Goal: Entertainment & Leisure: Consume media (video, audio)

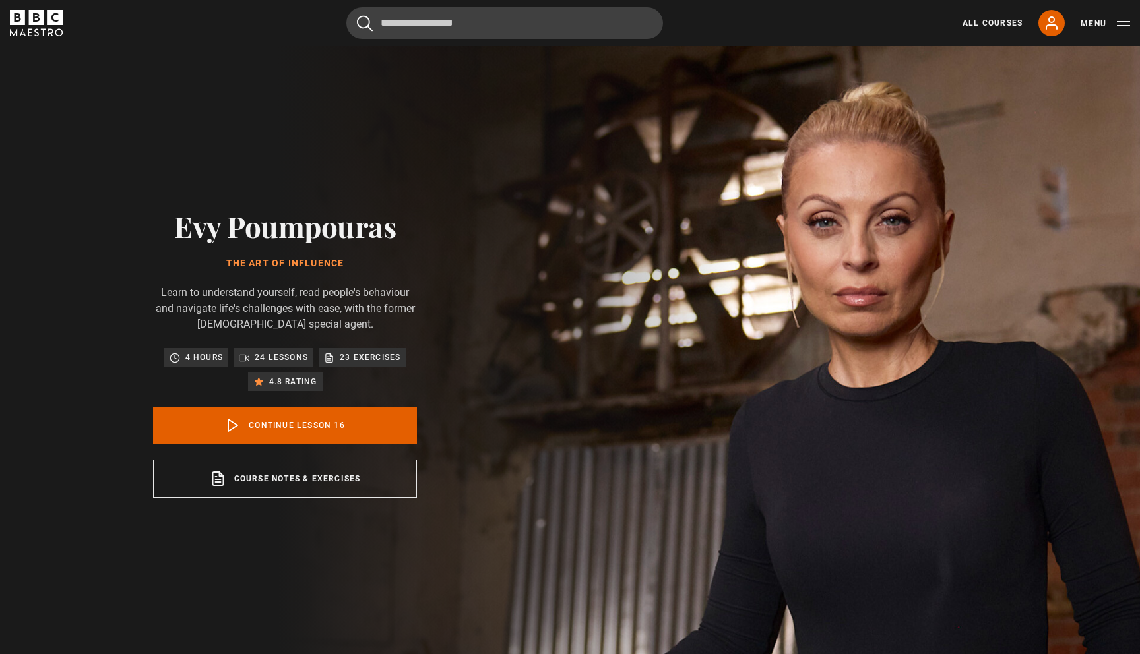
scroll to position [1272, 0]
click at [1102, 22] on button "Menu" at bounding box center [1105, 23] width 49 height 13
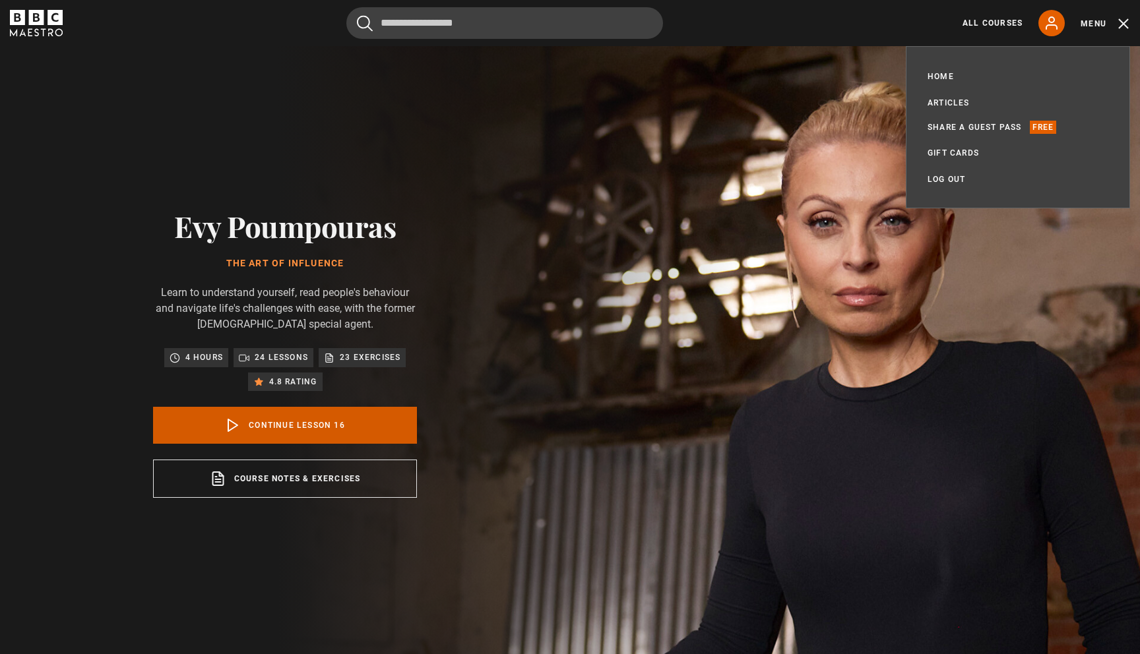
click at [253, 418] on link "Continue lesson 16" at bounding box center [285, 425] width 264 height 37
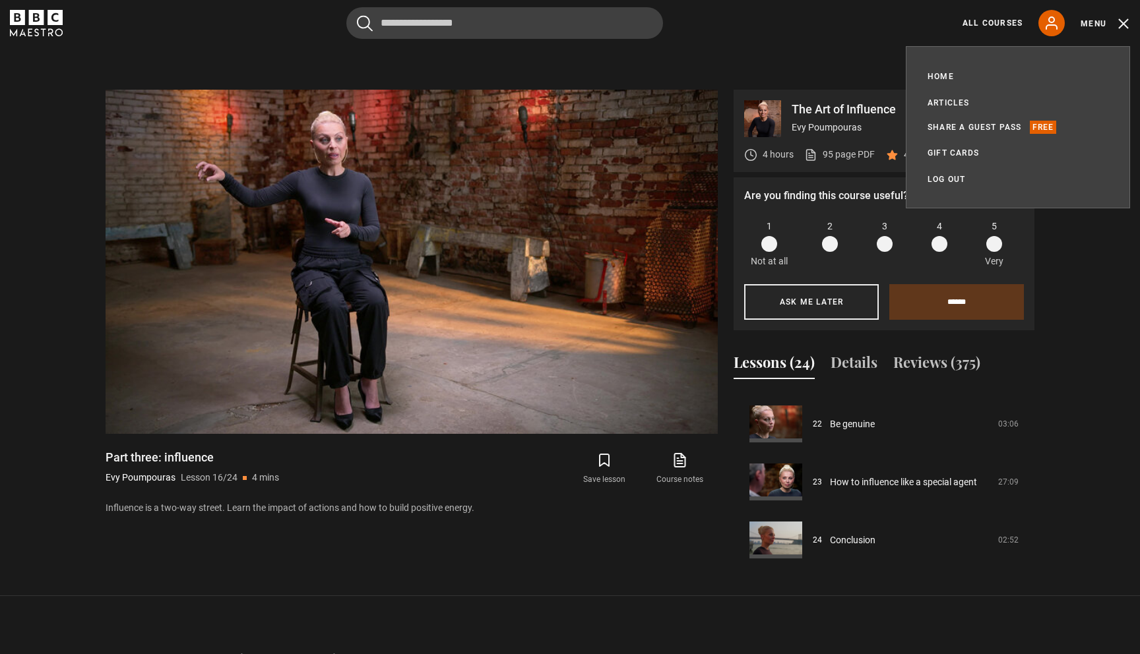
scroll to position [661, 0]
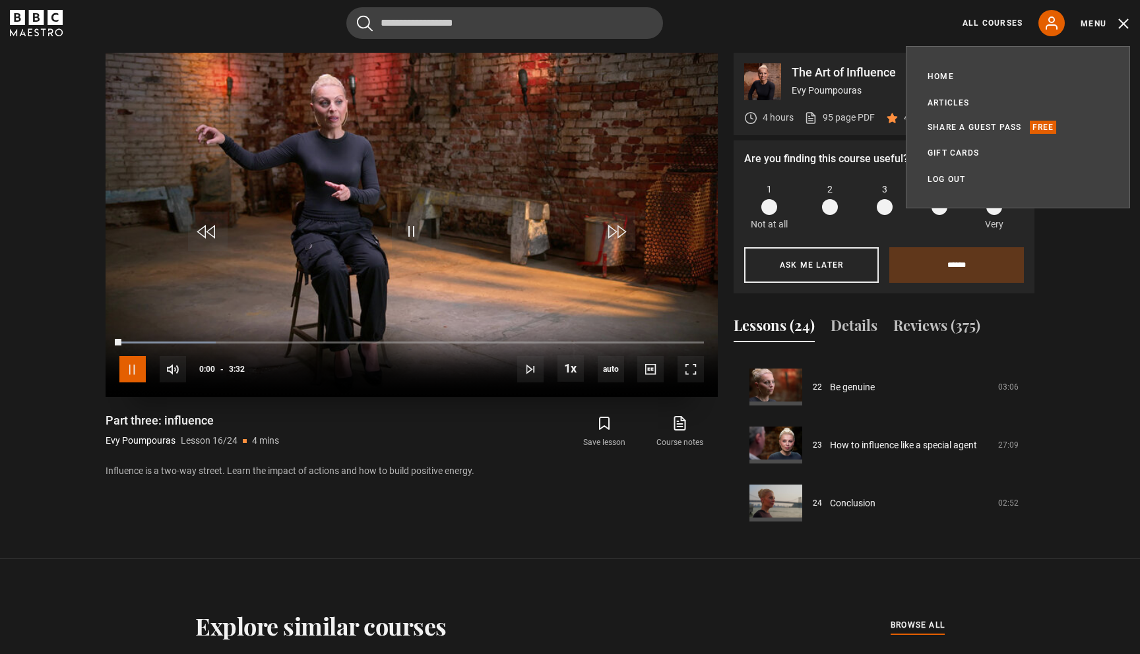
click at [133, 365] on span "Video Player" at bounding box center [132, 369] width 26 height 26
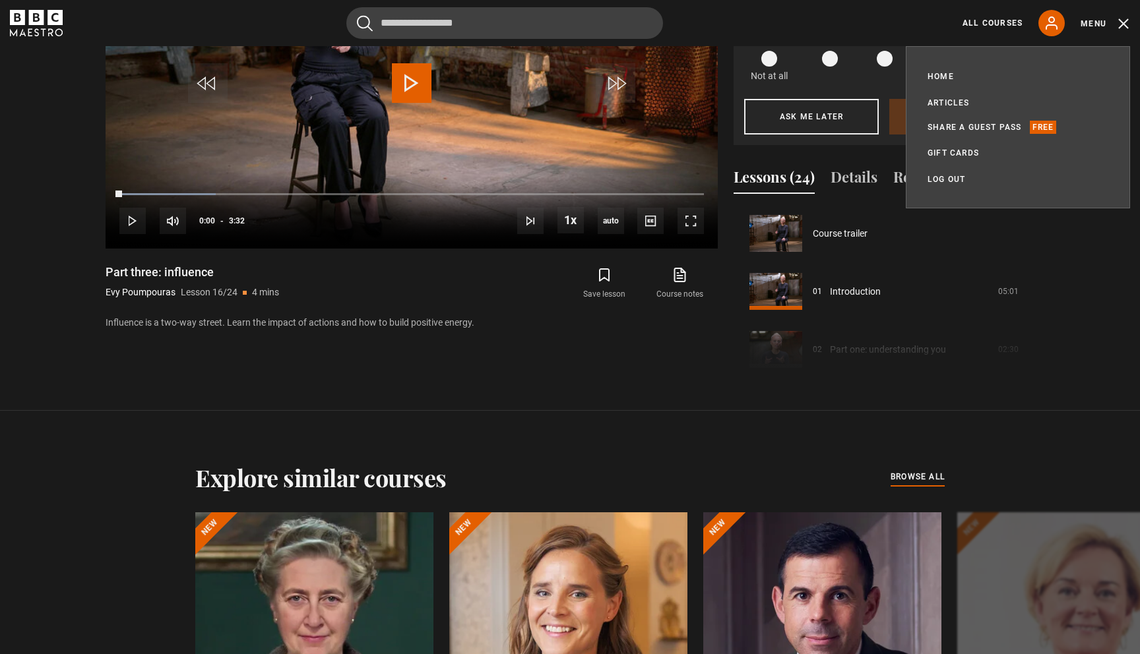
scroll to position [811, 0]
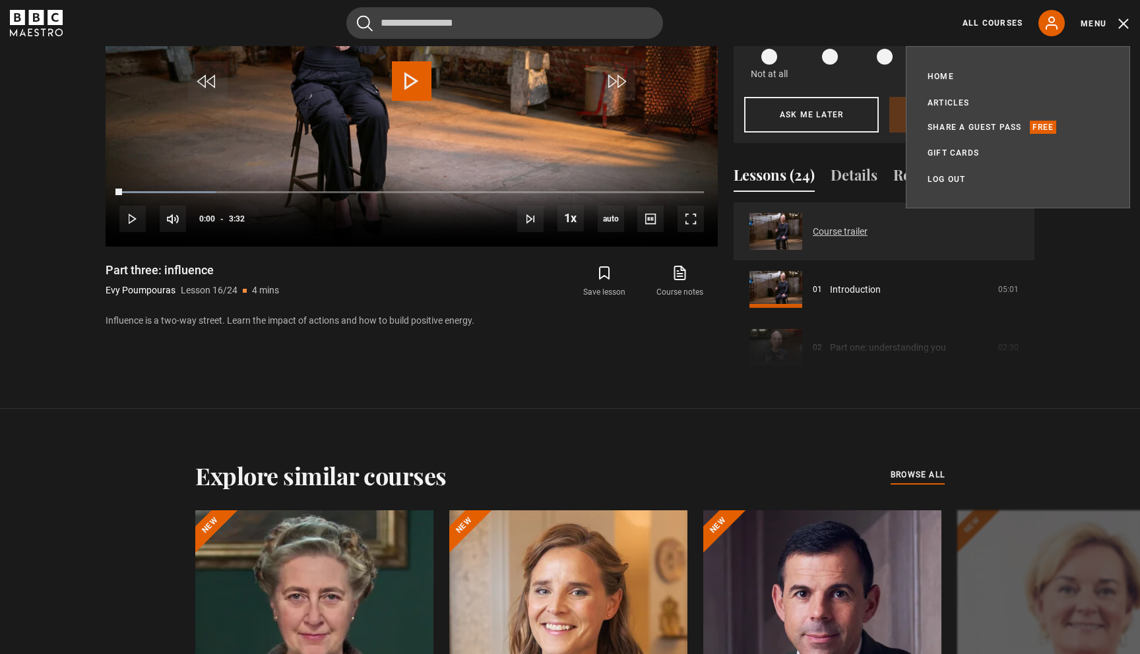
click at [841, 225] on link "Course trailer" at bounding box center [840, 232] width 55 height 14
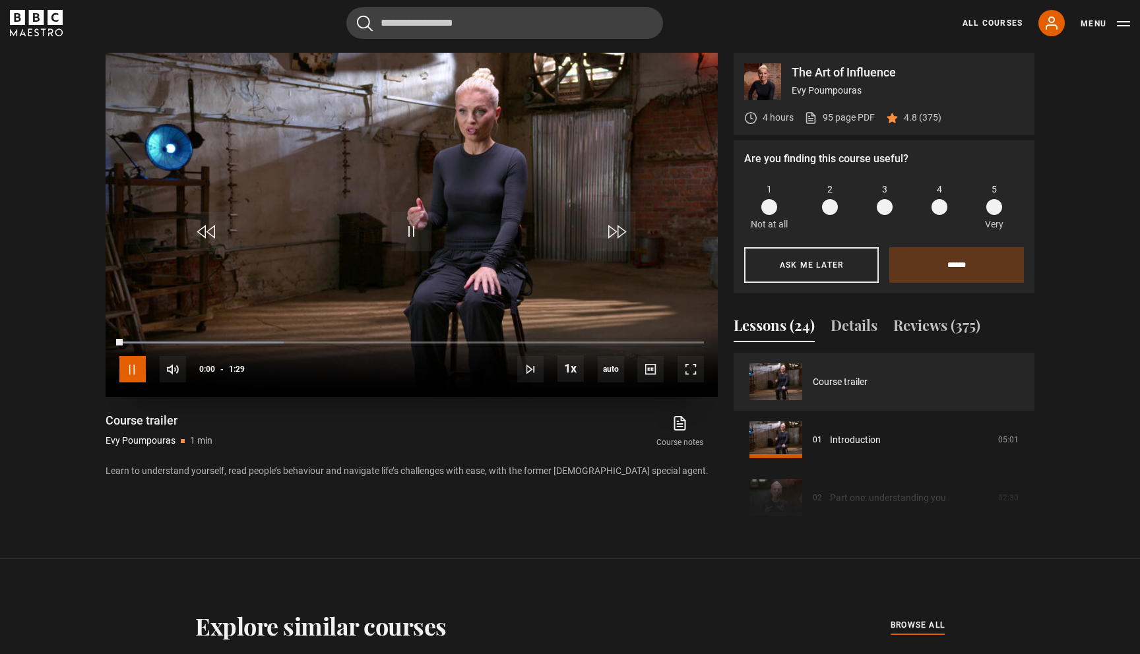
click at [125, 371] on span "Video Player" at bounding box center [132, 369] width 26 height 26
drag, startPoint x: 121, startPoint y: 340, endPoint x: 106, endPoint y: 339, distance: 15.8
click at [106, 338] on div "10s Skip Back 10 seconds Play 10s Skip Forward 10 seconds Loaded : 39.37% 0:00 …" at bounding box center [412, 360] width 612 height 73
click at [689, 373] on span "Video Player" at bounding box center [690, 369] width 26 height 26
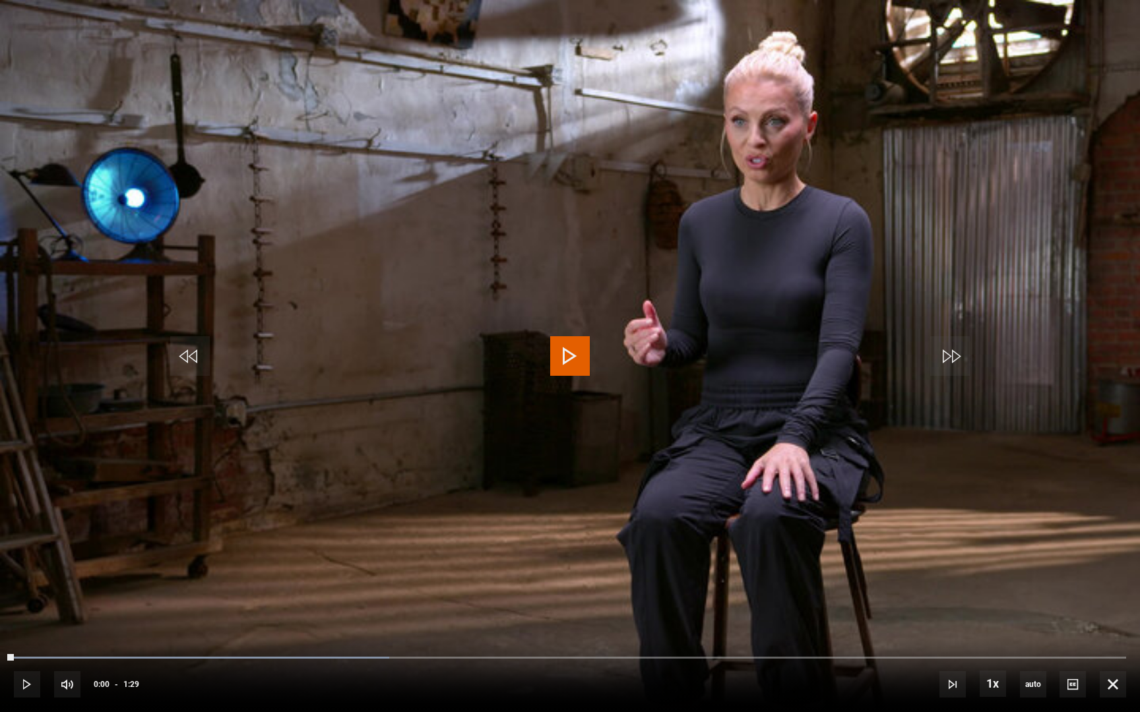
click at [565, 344] on span "Video Player" at bounding box center [570, 356] width 40 height 40
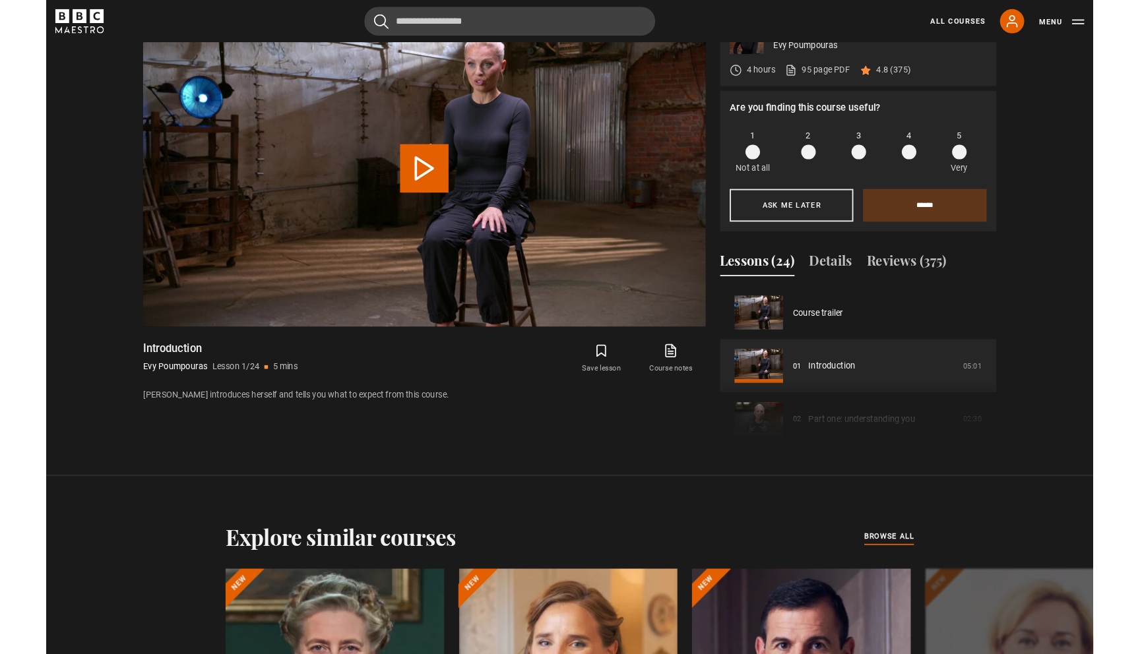
scroll to position [761, 0]
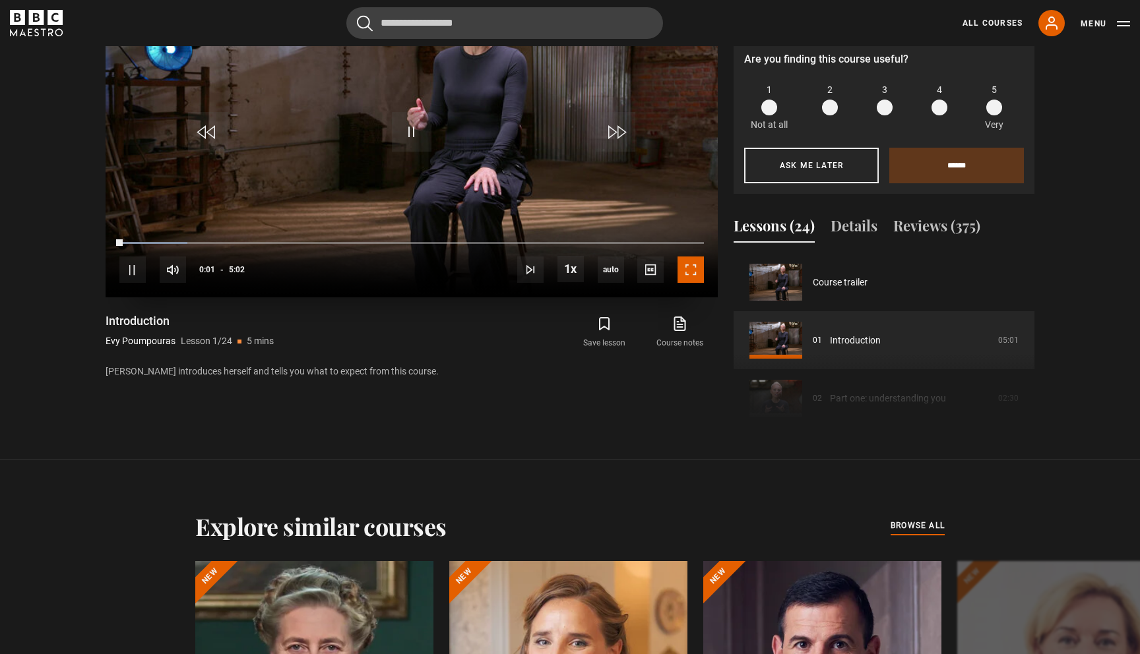
click at [699, 268] on span "Video Player" at bounding box center [690, 270] width 26 height 26
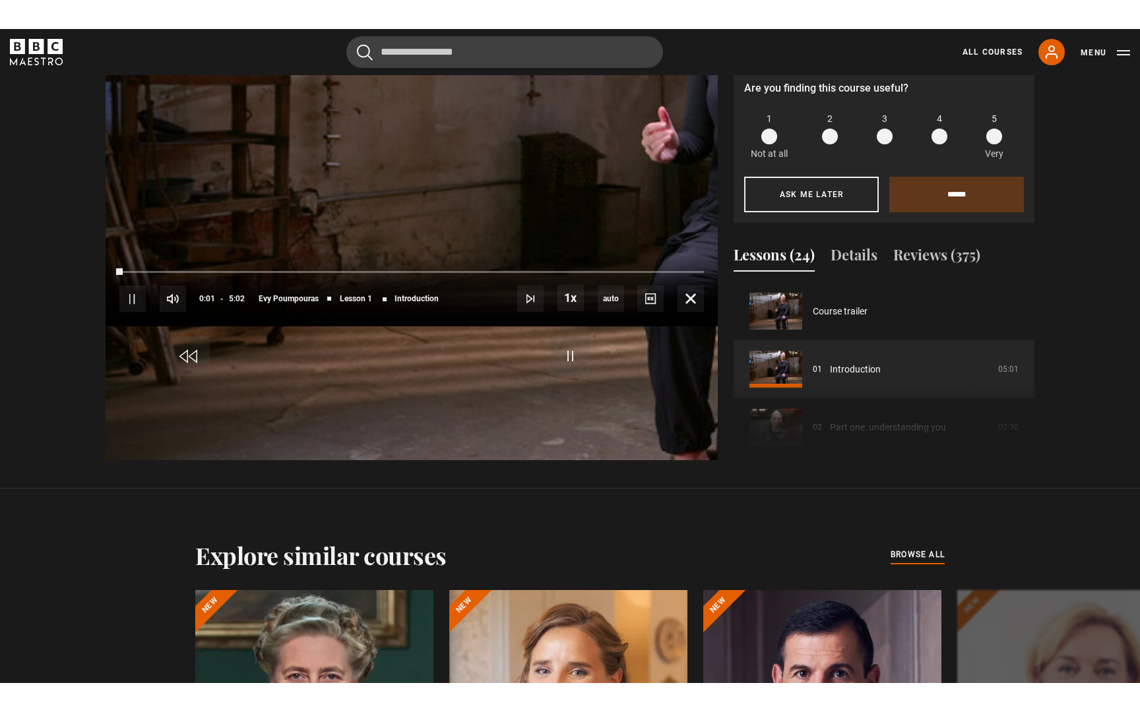
scroll to position [714, 0]
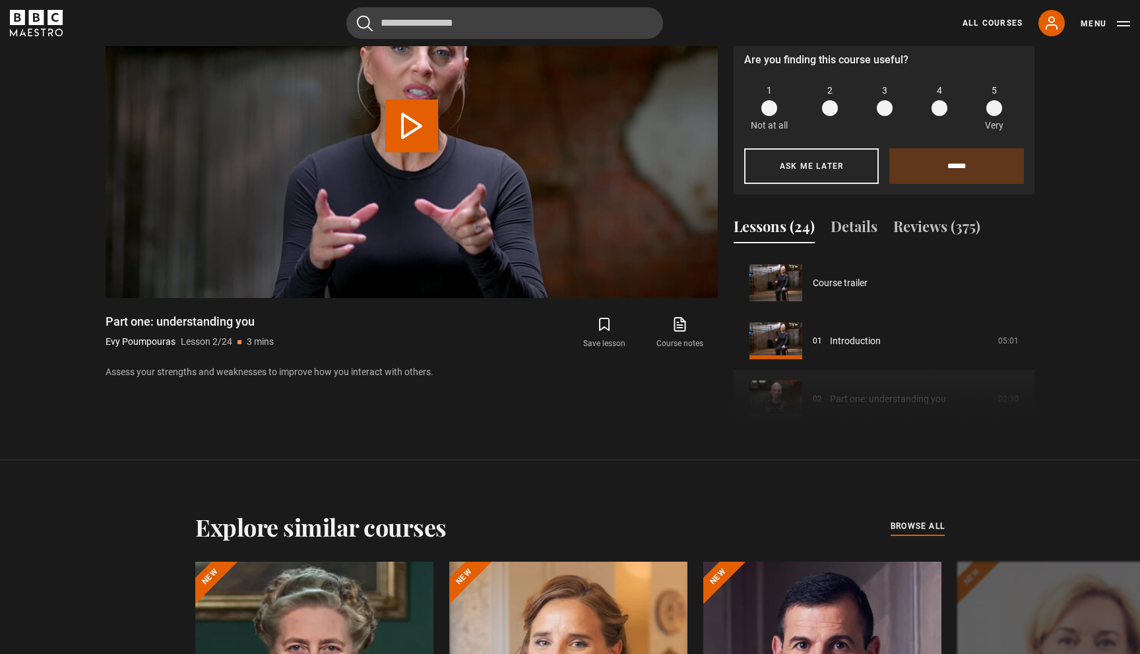
scroll to position [58, 0]
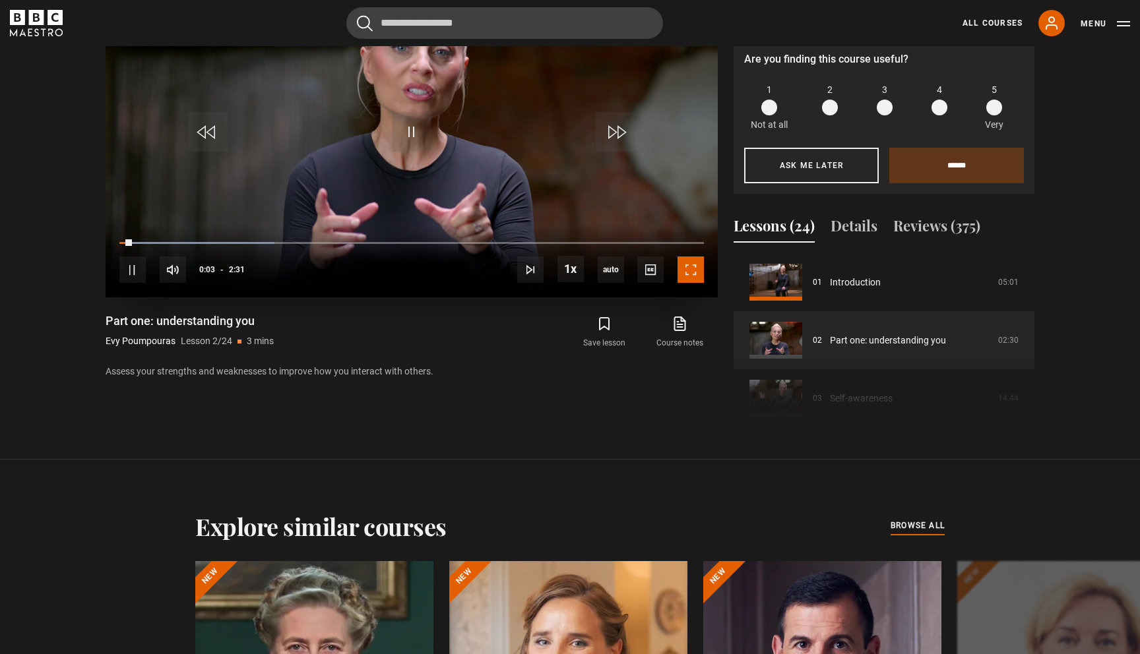
click at [693, 265] on span "Video Player" at bounding box center [690, 270] width 26 height 26
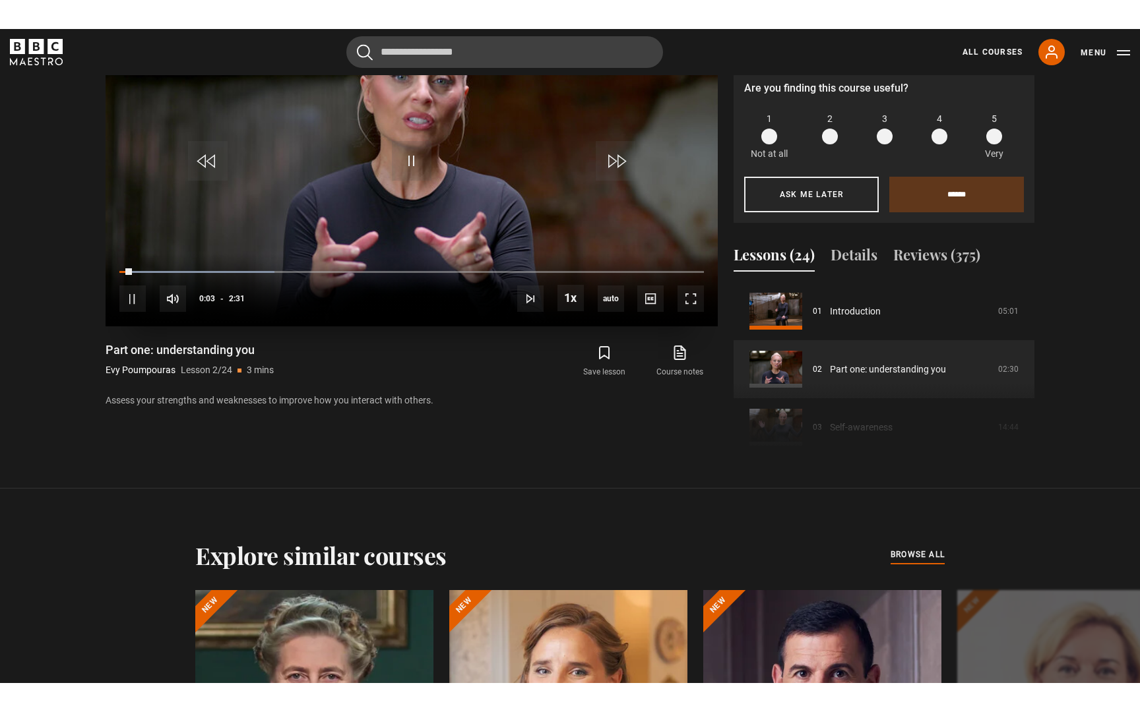
scroll to position [714, 0]
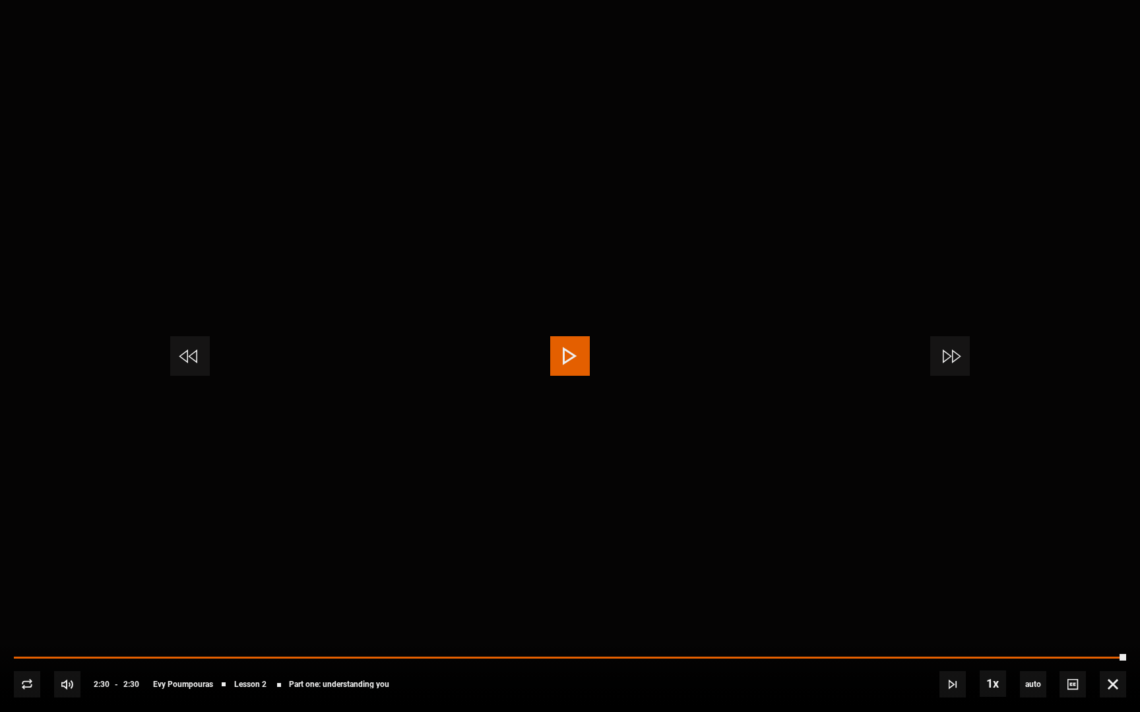
scroll to position [761, 0]
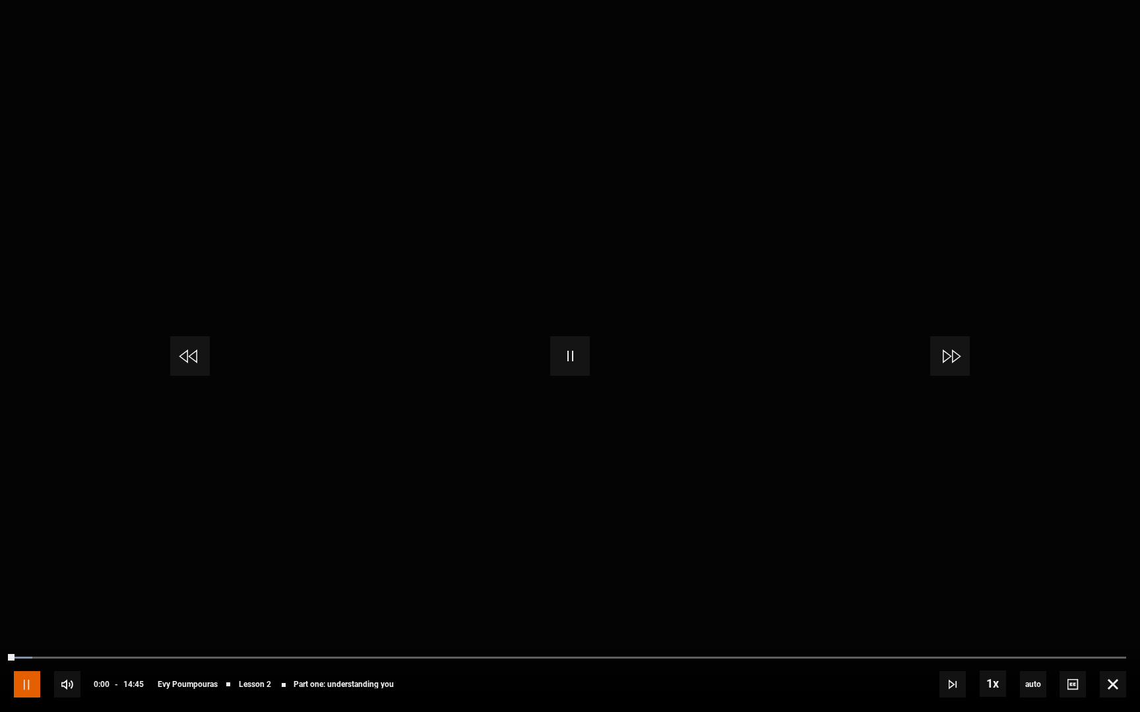
click at [28, 654] on span "Video Player" at bounding box center [27, 685] width 26 height 26
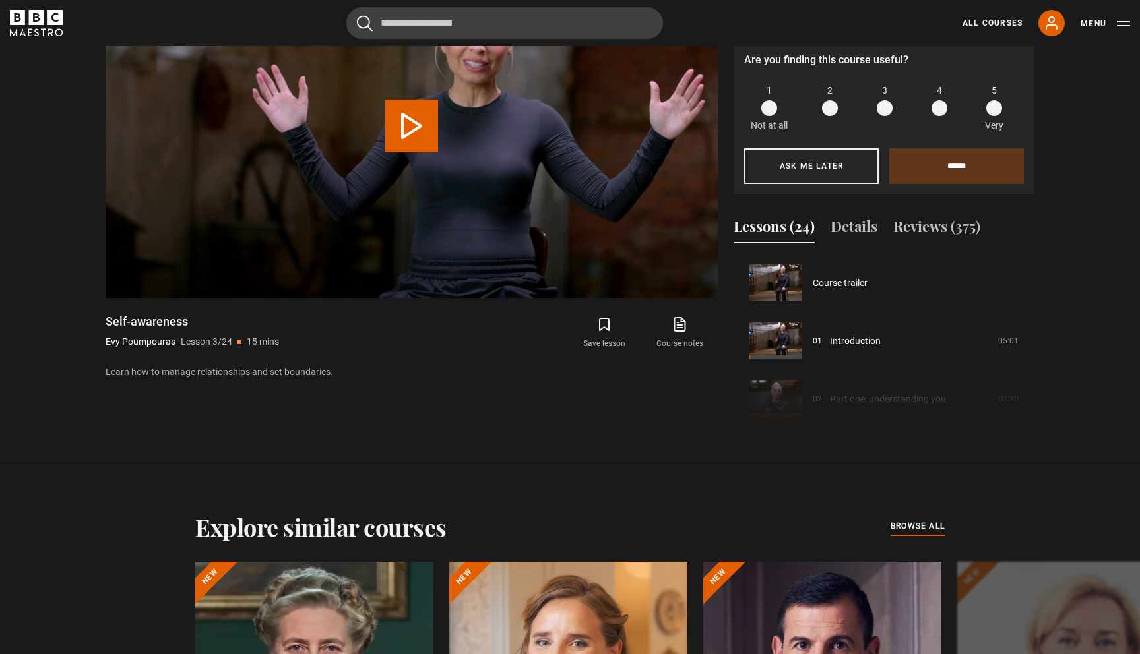
scroll to position [116, 0]
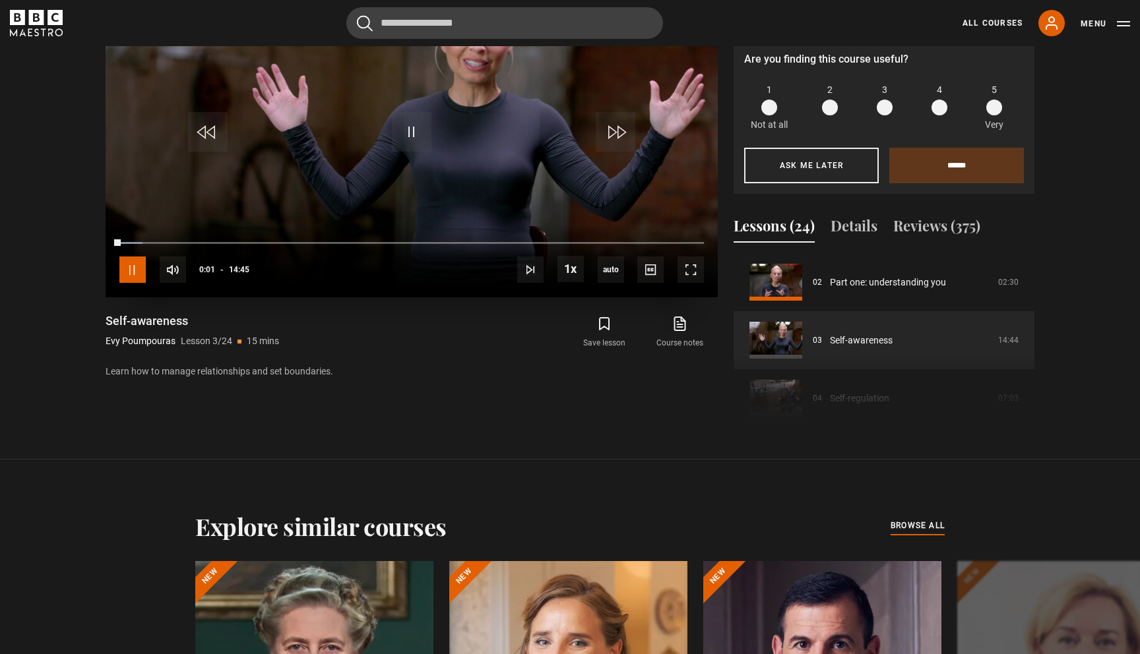
click at [130, 268] on span "Video Player" at bounding box center [132, 270] width 26 height 26
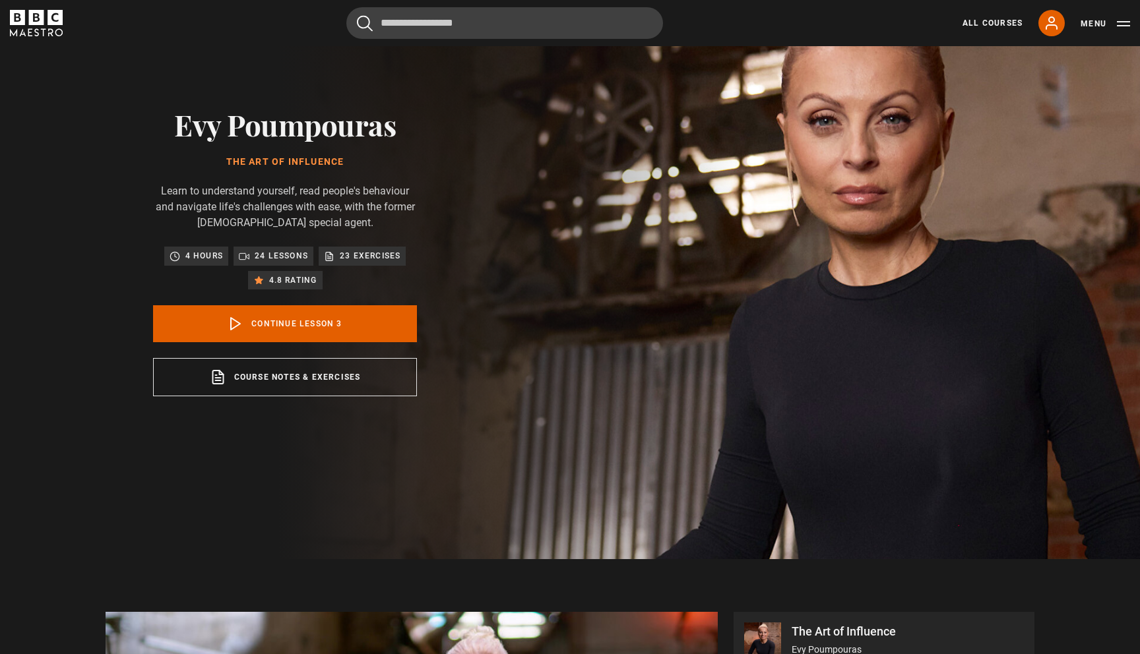
scroll to position [0, 0]
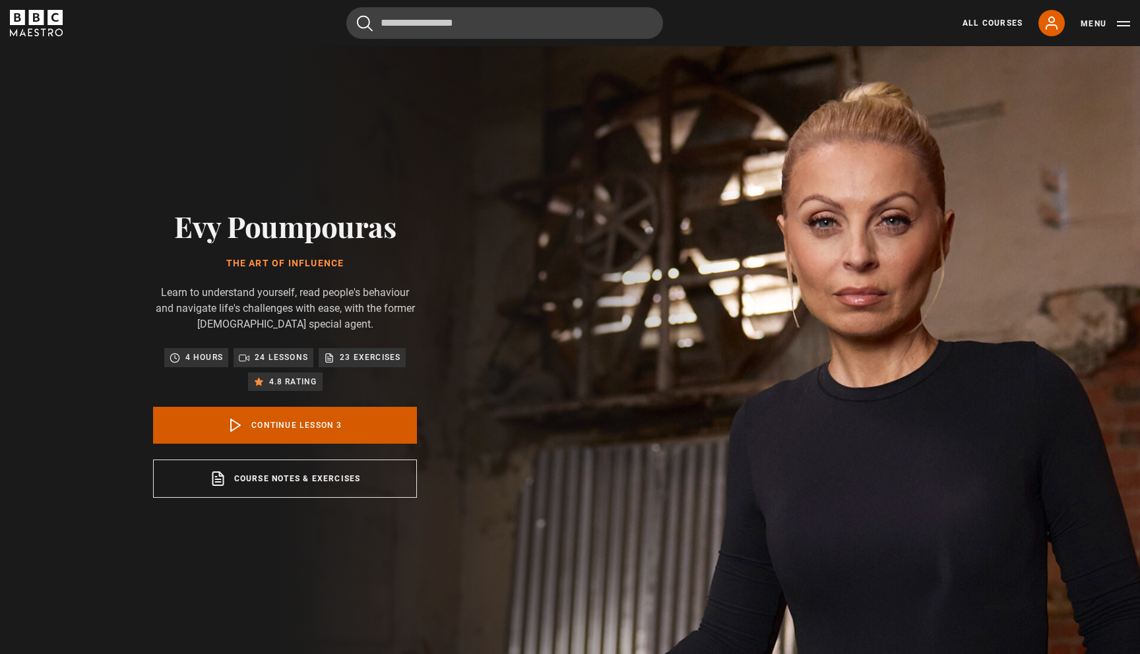
click at [284, 416] on link "Continue lesson 3" at bounding box center [285, 425] width 264 height 37
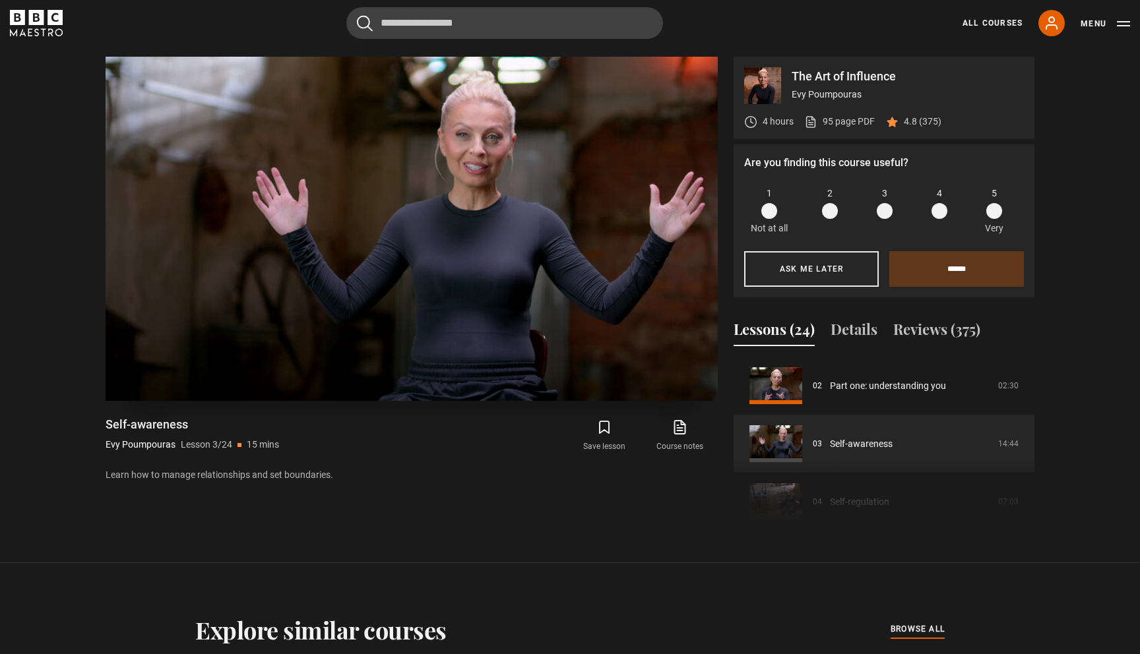
scroll to position [661, 0]
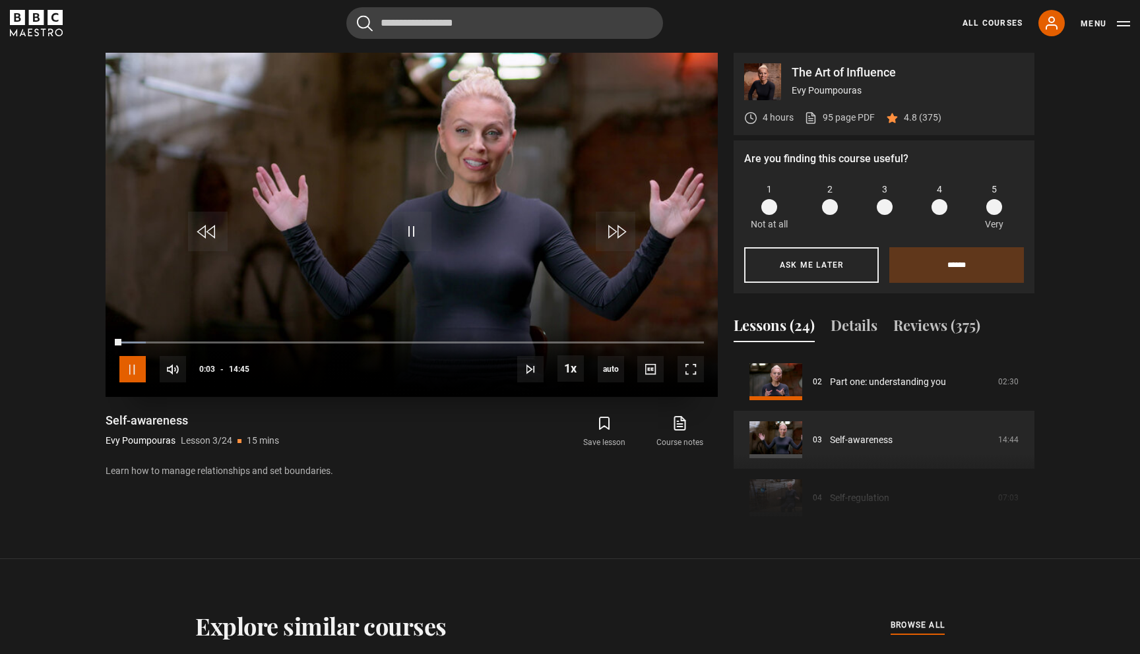
click at [131, 371] on span "Video Player" at bounding box center [132, 369] width 26 height 26
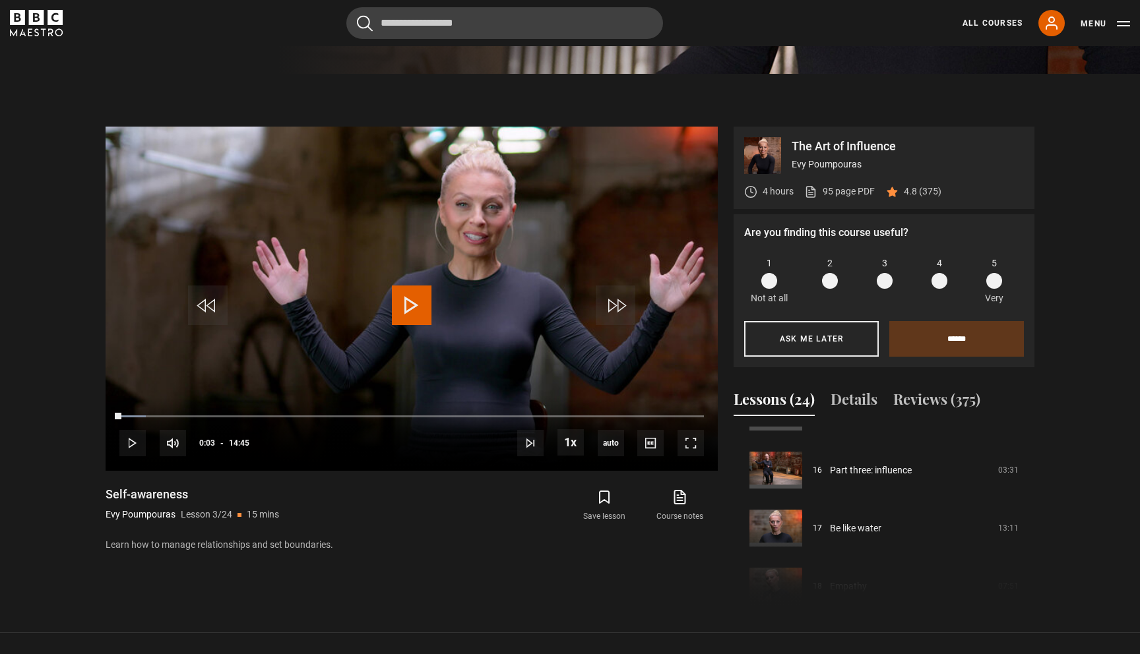
scroll to position [916, 0]
click at [851, 525] on link "Be like water" at bounding box center [855, 527] width 51 height 14
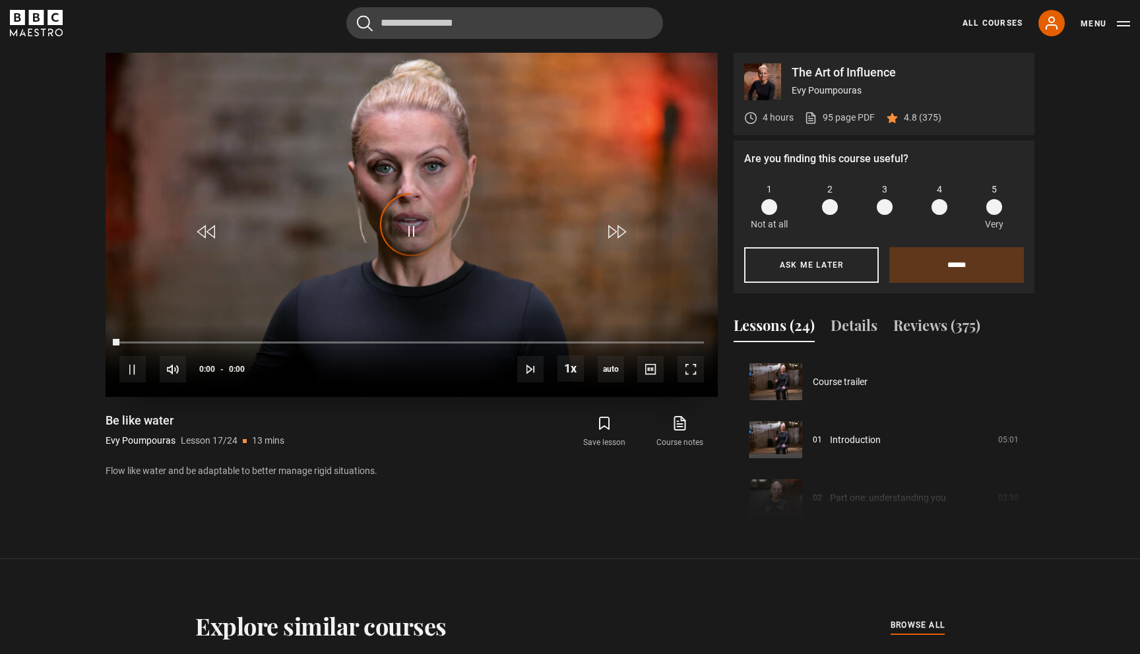
scroll to position [929, 0]
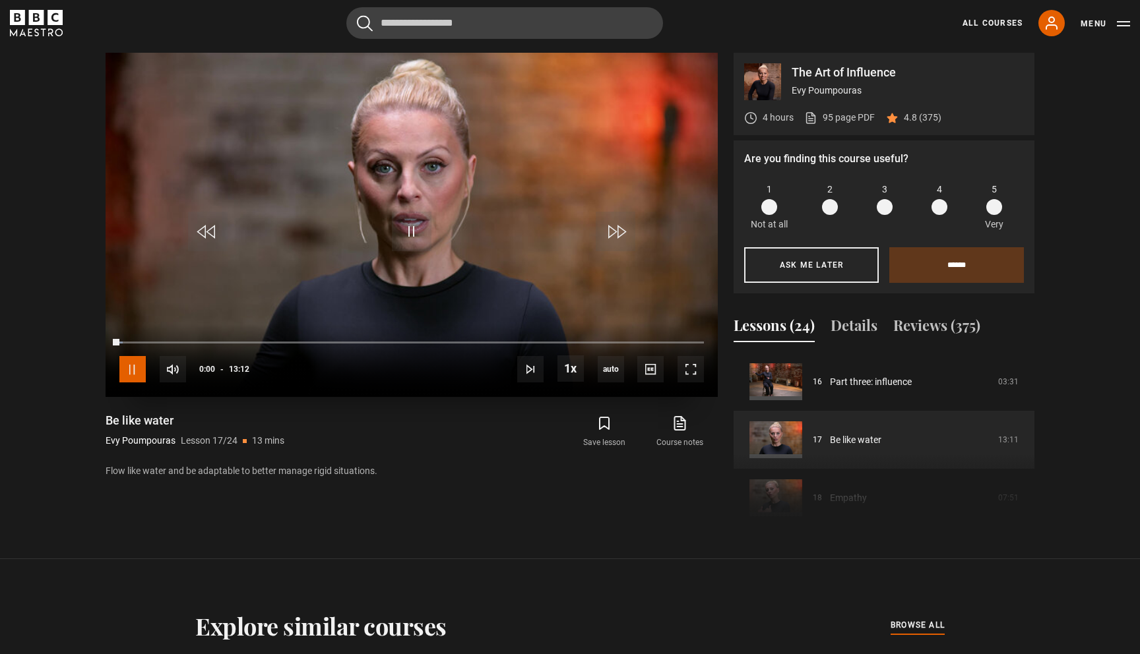
click at [139, 364] on span "Video Player" at bounding box center [132, 369] width 26 height 26
click at [695, 367] on span "Video Player" at bounding box center [690, 369] width 26 height 26
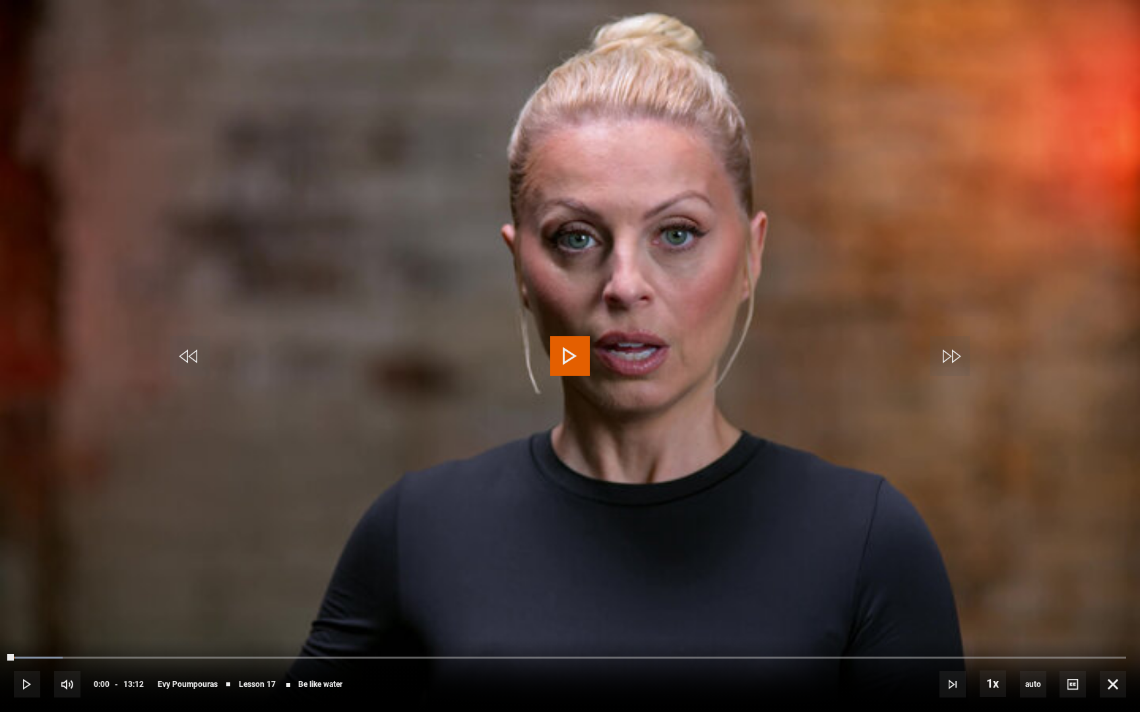
click at [555, 344] on span "Video Player" at bounding box center [570, 356] width 40 height 40
click at [25, 654] on span "Video Player" at bounding box center [27, 685] width 26 height 26
click at [563, 356] on span "Video Player" at bounding box center [570, 356] width 40 height 40
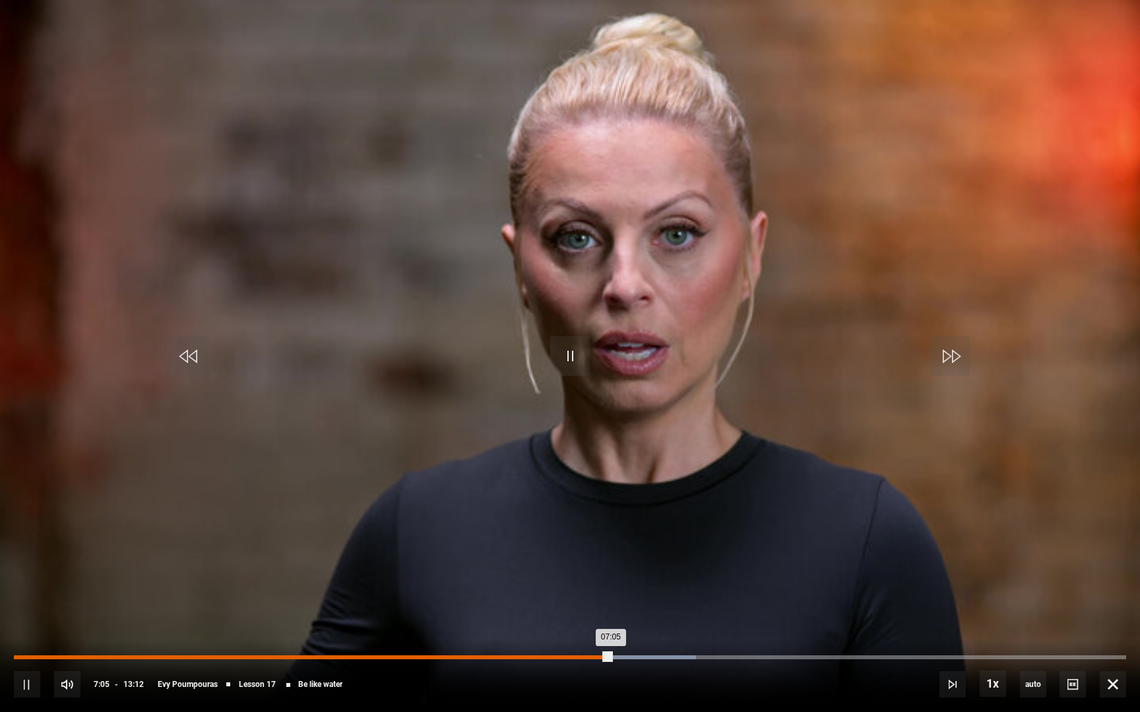
click at [588, 654] on div "06:49" at bounding box center [589, 658] width 2 height 4
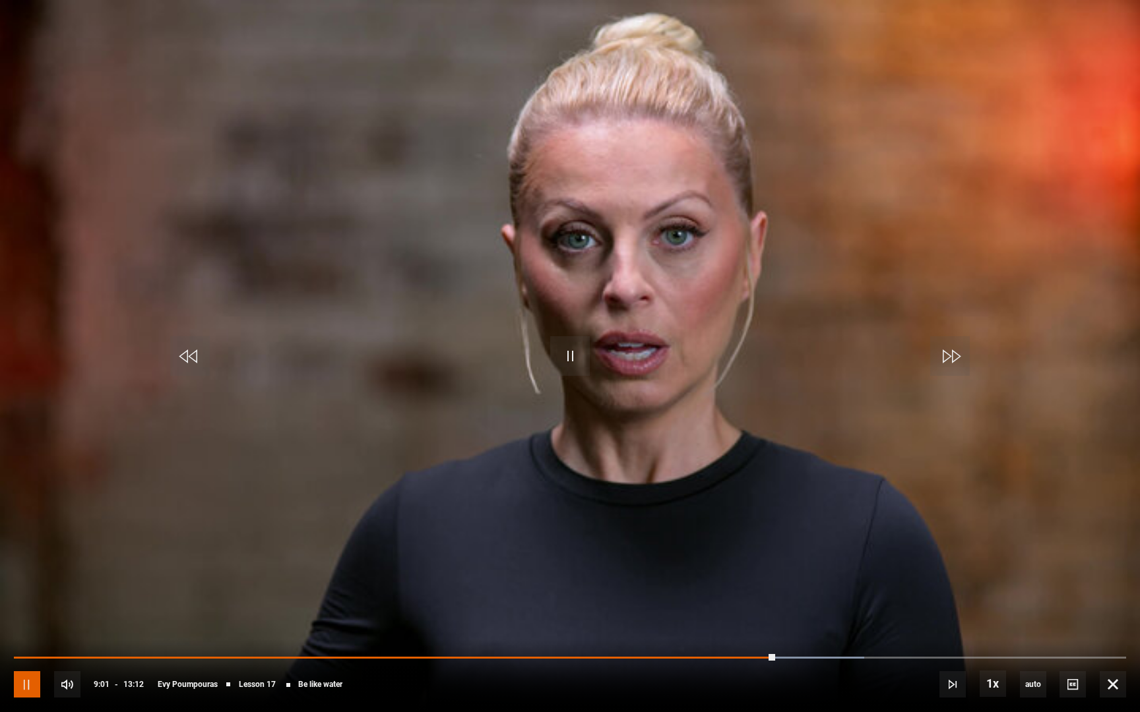
click at [20, 654] on span "Video Player" at bounding box center [27, 685] width 26 height 26
click at [751, 654] on div "10s Skip Back 10 seconds Play 10s Skip Forward 10 seconds Loaded : 76.47% 08:45…" at bounding box center [570, 675] width 1140 height 73
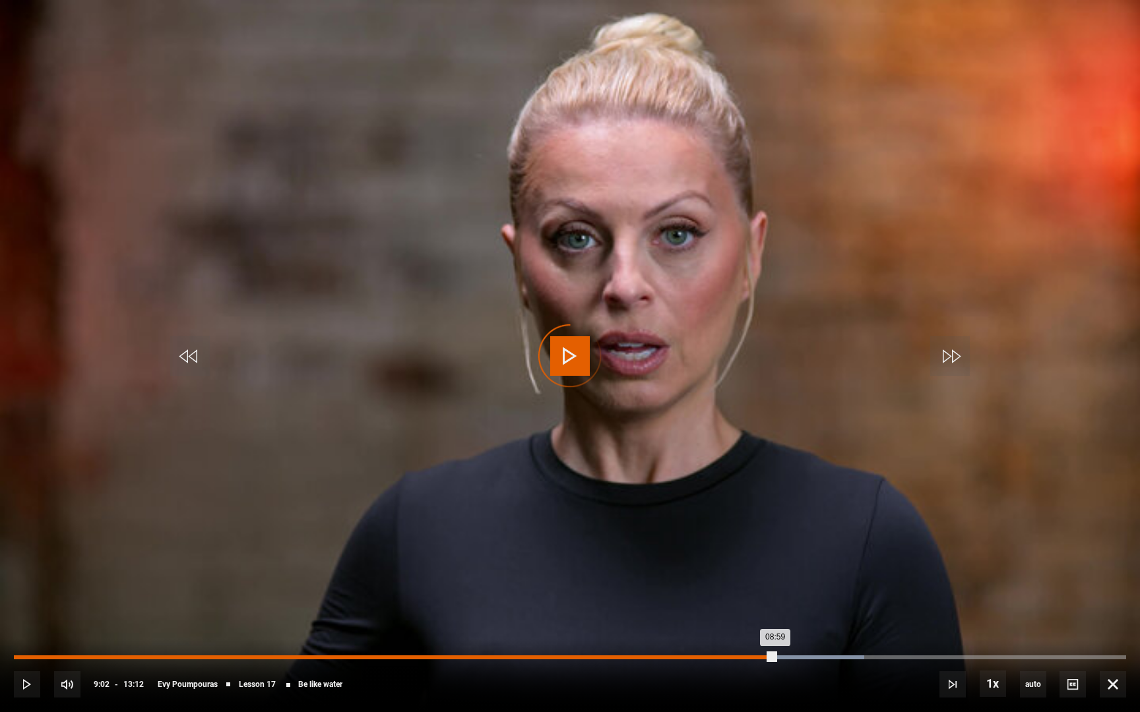
drag, startPoint x: 771, startPoint y: 656, endPoint x: 747, endPoint y: 658, distance: 24.5
click at [747, 654] on div "Loaded : 76.47% 08:43 08:59" at bounding box center [570, 658] width 1112 height 4
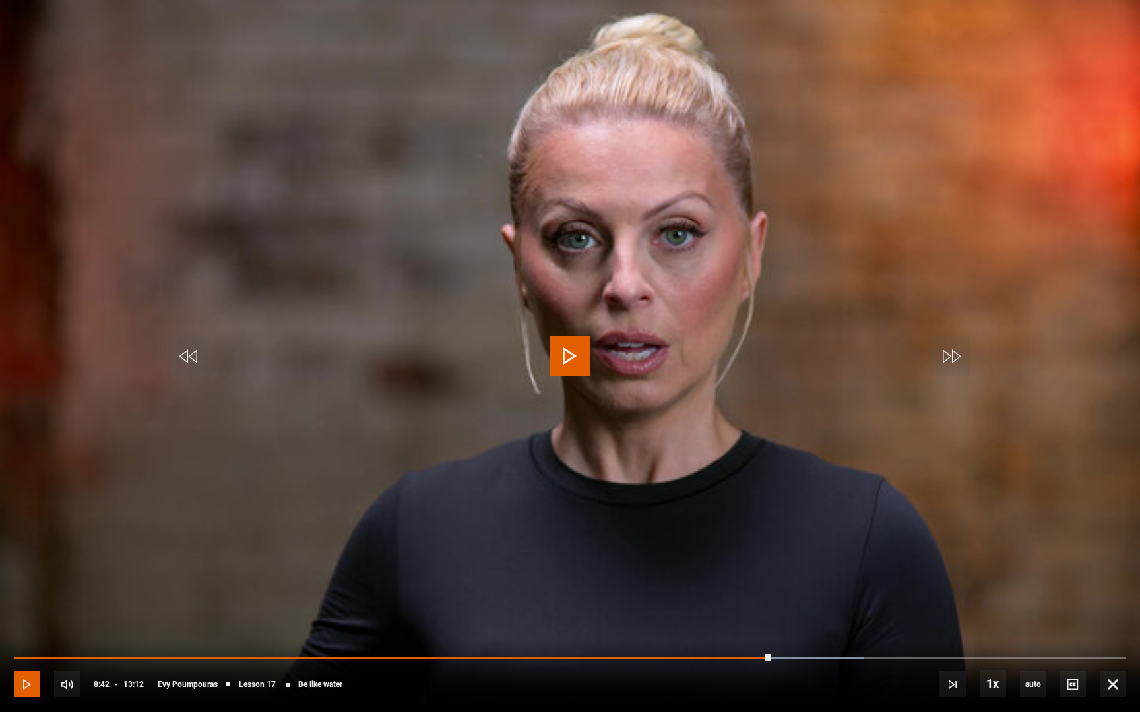
click at [20, 654] on span "Video Player" at bounding box center [27, 685] width 26 height 26
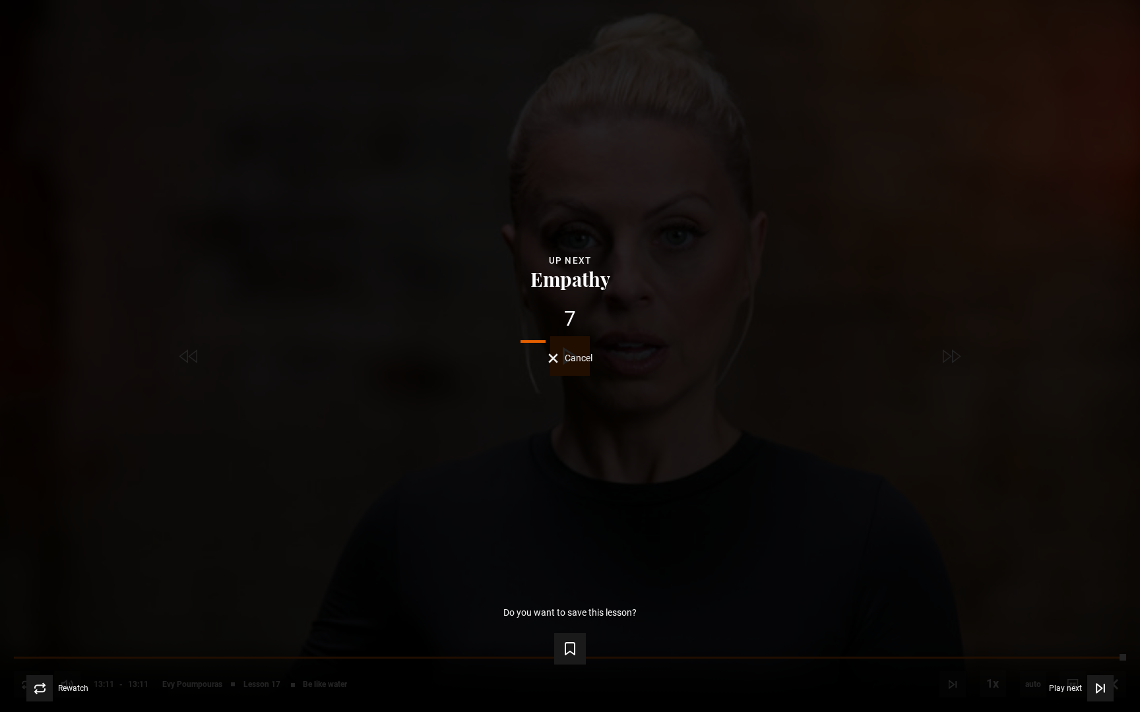
click at [569, 358] on span "Cancel" at bounding box center [579, 358] width 28 height 9
